Goal: Task Accomplishment & Management: Use online tool/utility

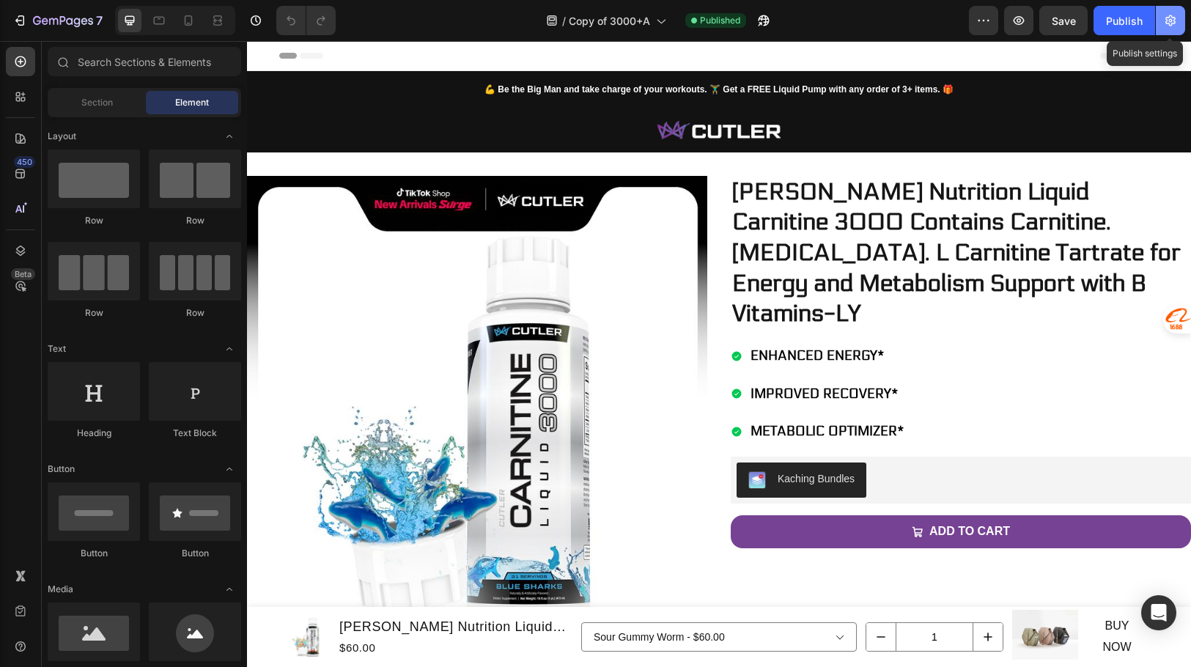
click at [1168, 26] on icon "button" at bounding box center [1170, 20] width 15 height 15
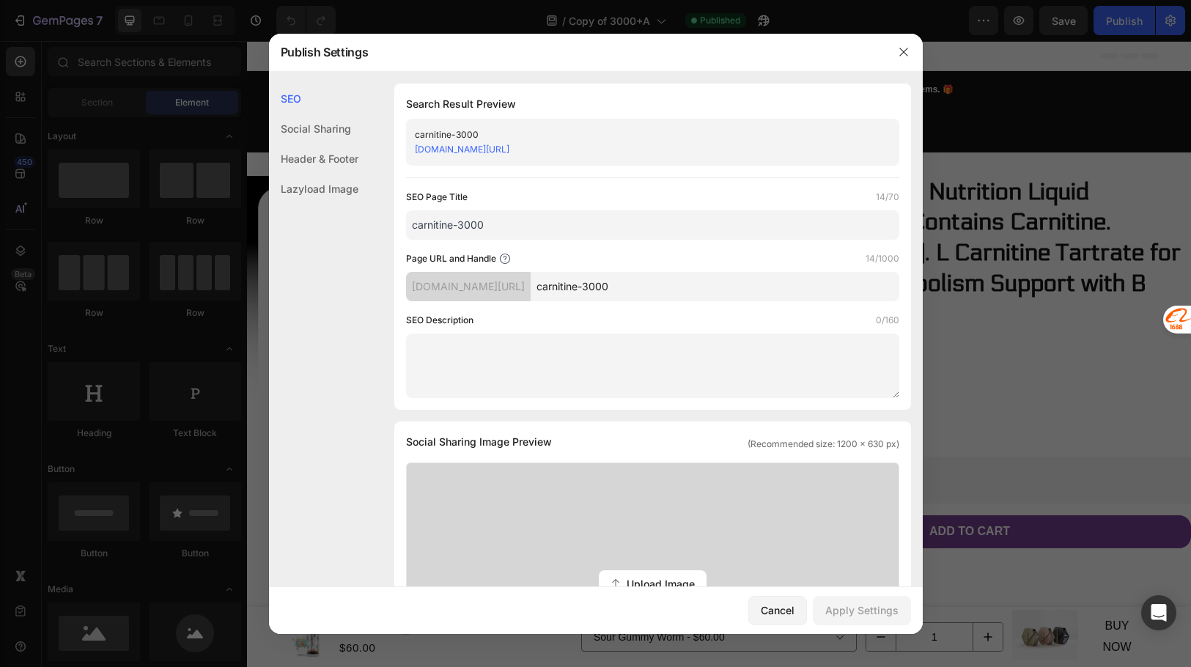
click at [735, 286] on input "carnitine-3000" at bounding box center [715, 286] width 369 height 29
drag, startPoint x: 881, startPoint y: 615, endPoint x: 680, endPoint y: 427, distance: 275.3
click at [879, 615] on div "Apply Settings" at bounding box center [861, 609] width 73 height 15
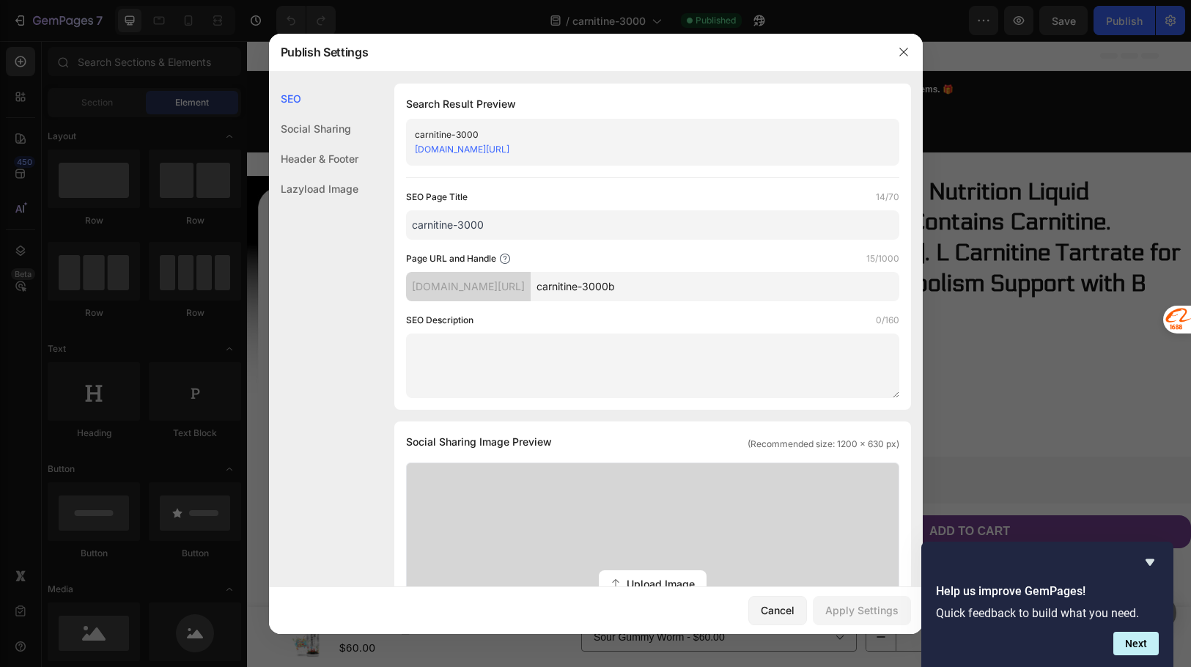
click at [712, 276] on input "carnitine-3000b" at bounding box center [715, 286] width 369 height 29
type input "carnitine-3000"
click at [854, 608] on div "Apply Settings" at bounding box center [861, 609] width 73 height 15
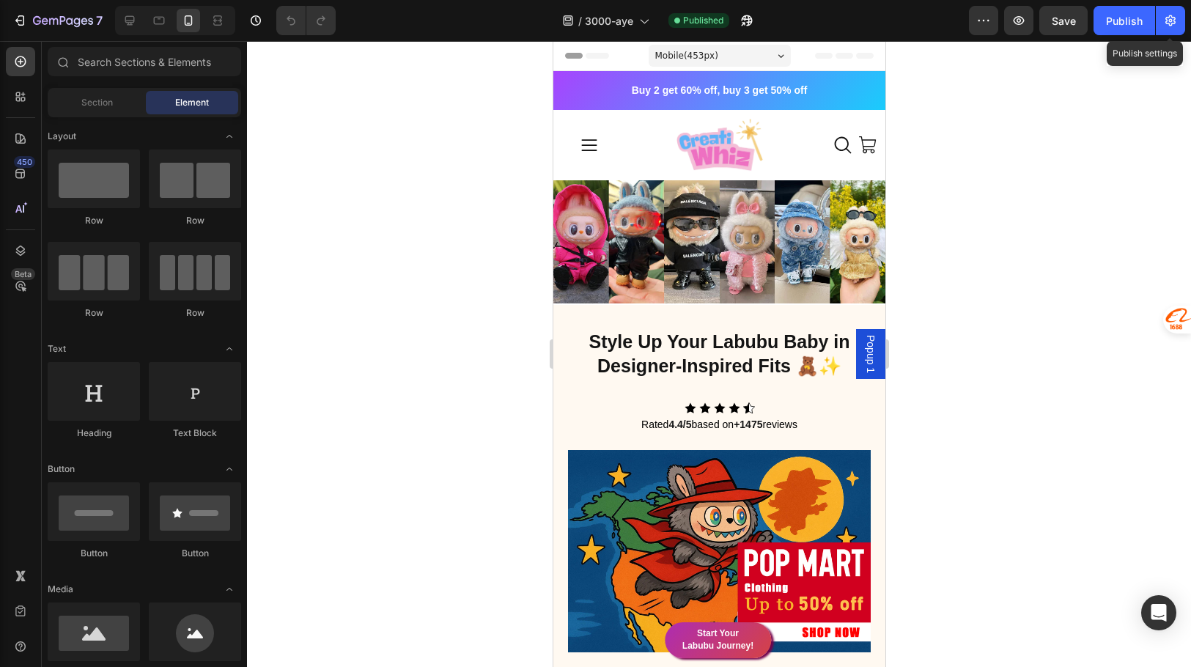
drag, startPoint x: 1175, startPoint y: 27, endPoint x: 1150, endPoint y: 53, distance: 36.8
click at [1175, 27] on icon "button" at bounding box center [1170, 20] width 15 height 15
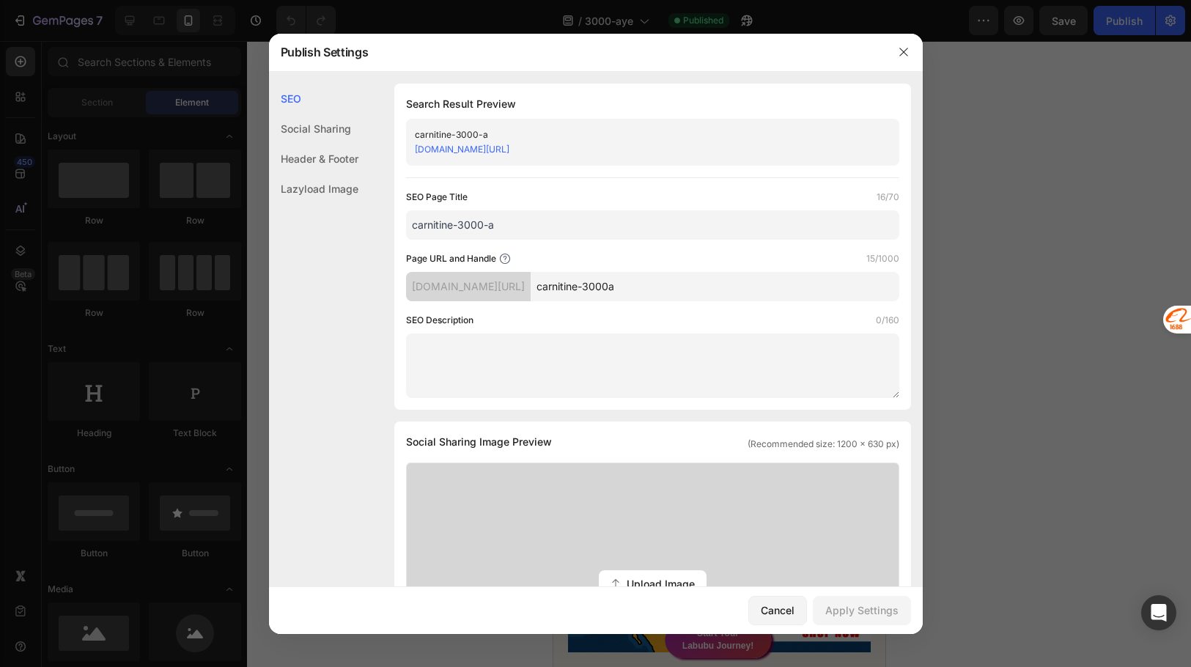
click at [697, 289] on input "carnitine-3000a" at bounding box center [715, 286] width 369 height 29
click at [876, 608] on div "Apply Settings" at bounding box center [861, 609] width 73 height 15
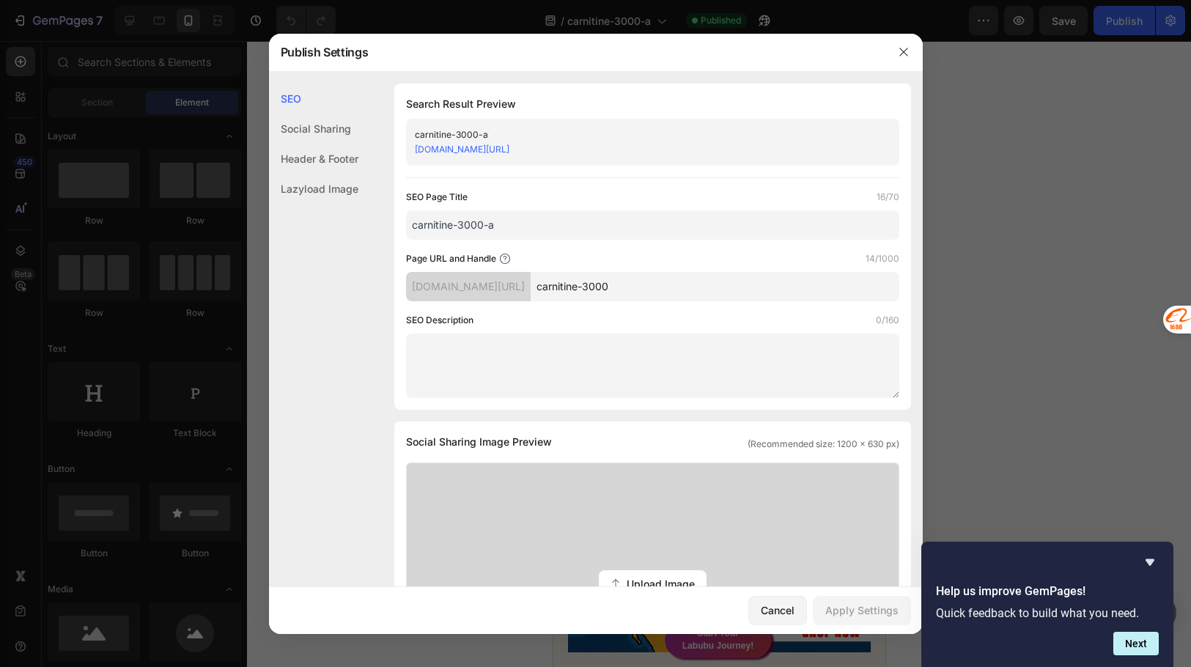
click at [683, 287] on input "carnitine-3000" at bounding box center [715, 286] width 369 height 29
type input "carnitine-3000a"
click at [843, 601] on button "Apply Settings" at bounding box center [862, 610] width 98 height 29
